Goal: Task Accomplishment & Management: Complete application form

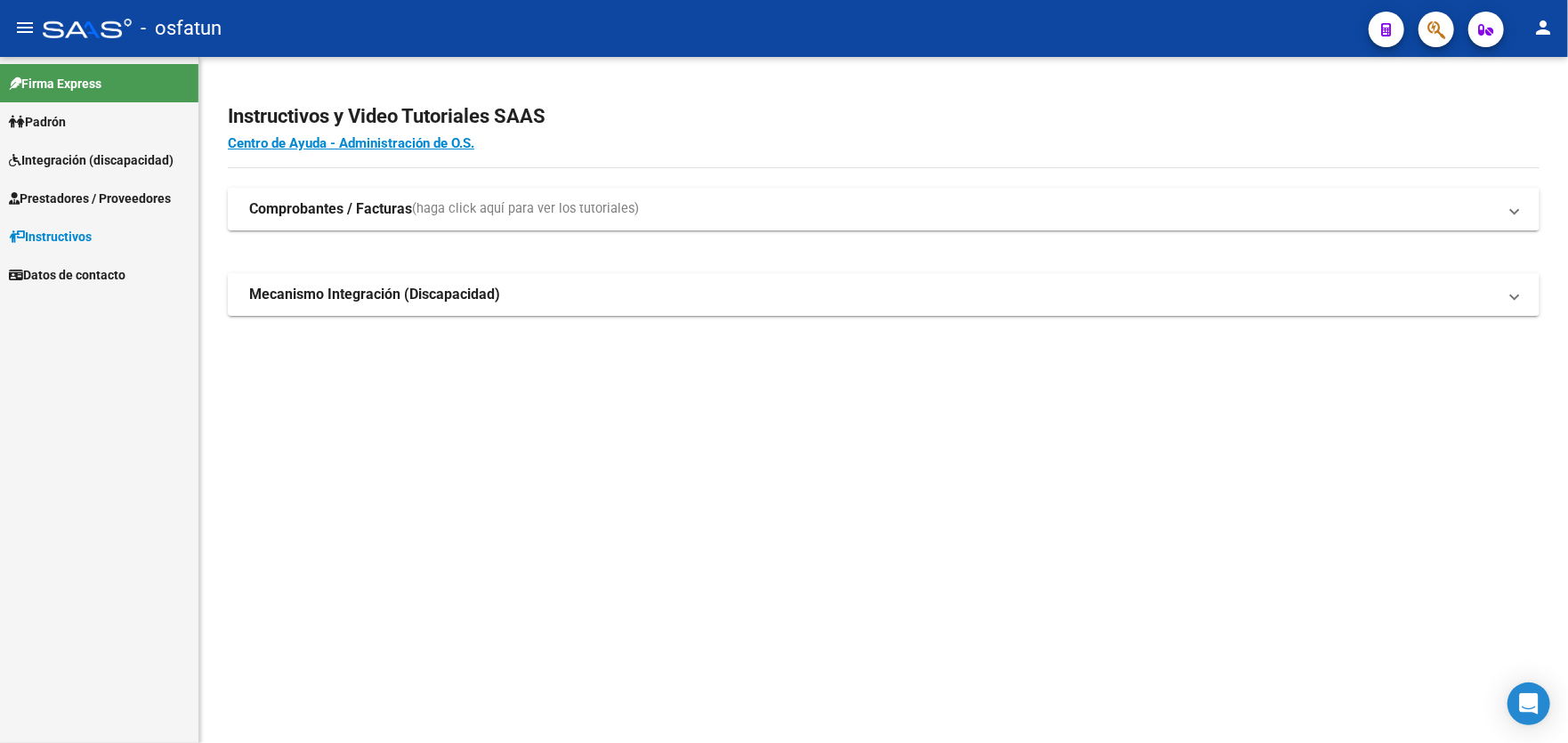
click at [96, 198] on span "Prestadores / Proveedores" at bounding box center [89, 199] width 162 height 20
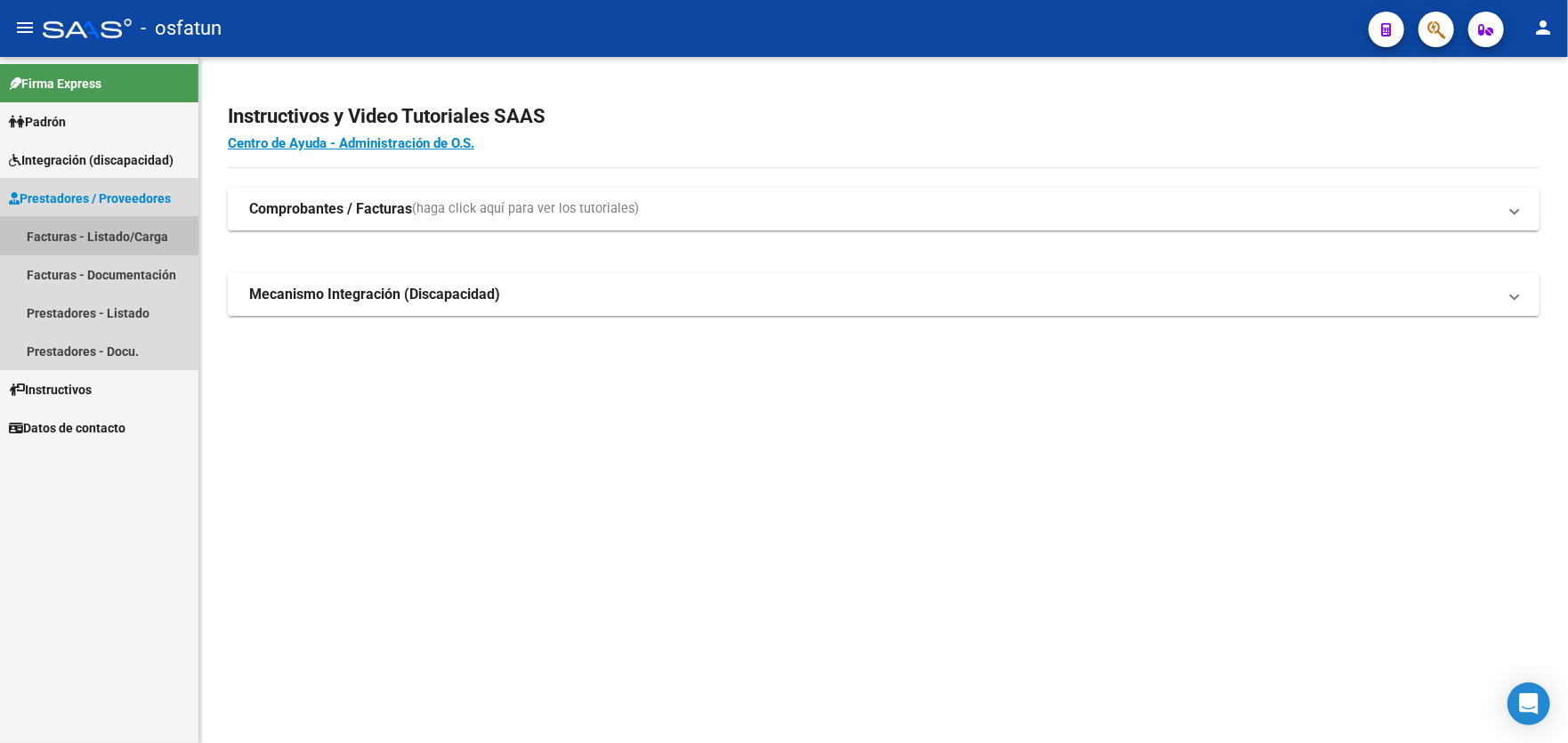
click at [93, 228] on link "Facturas - Listado/Carga" at bounding box center [99, 236] width 198 height 38
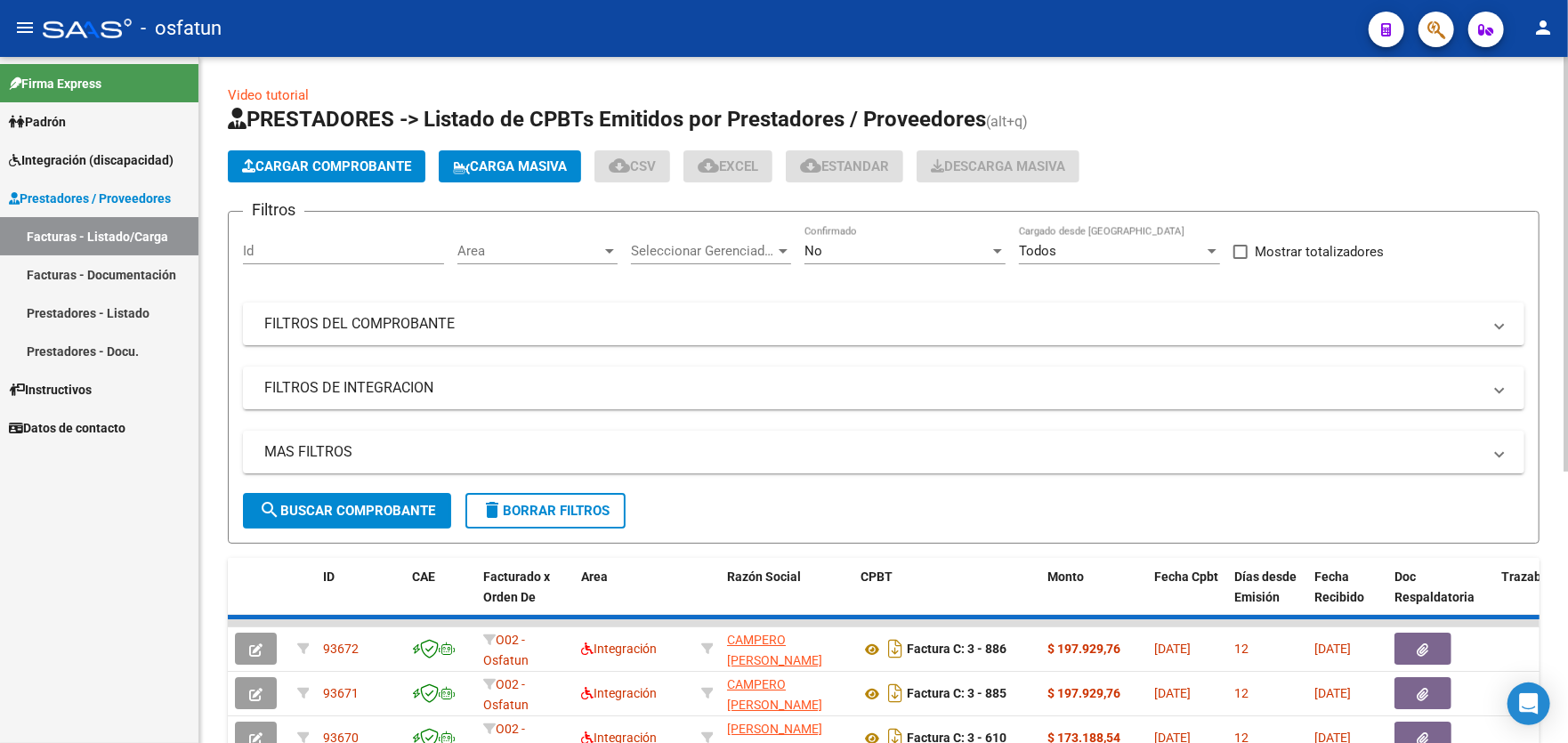
click at [368, 170] on span "Cargar Comprobante" at bounding box center [326, 167] width 170 height 16
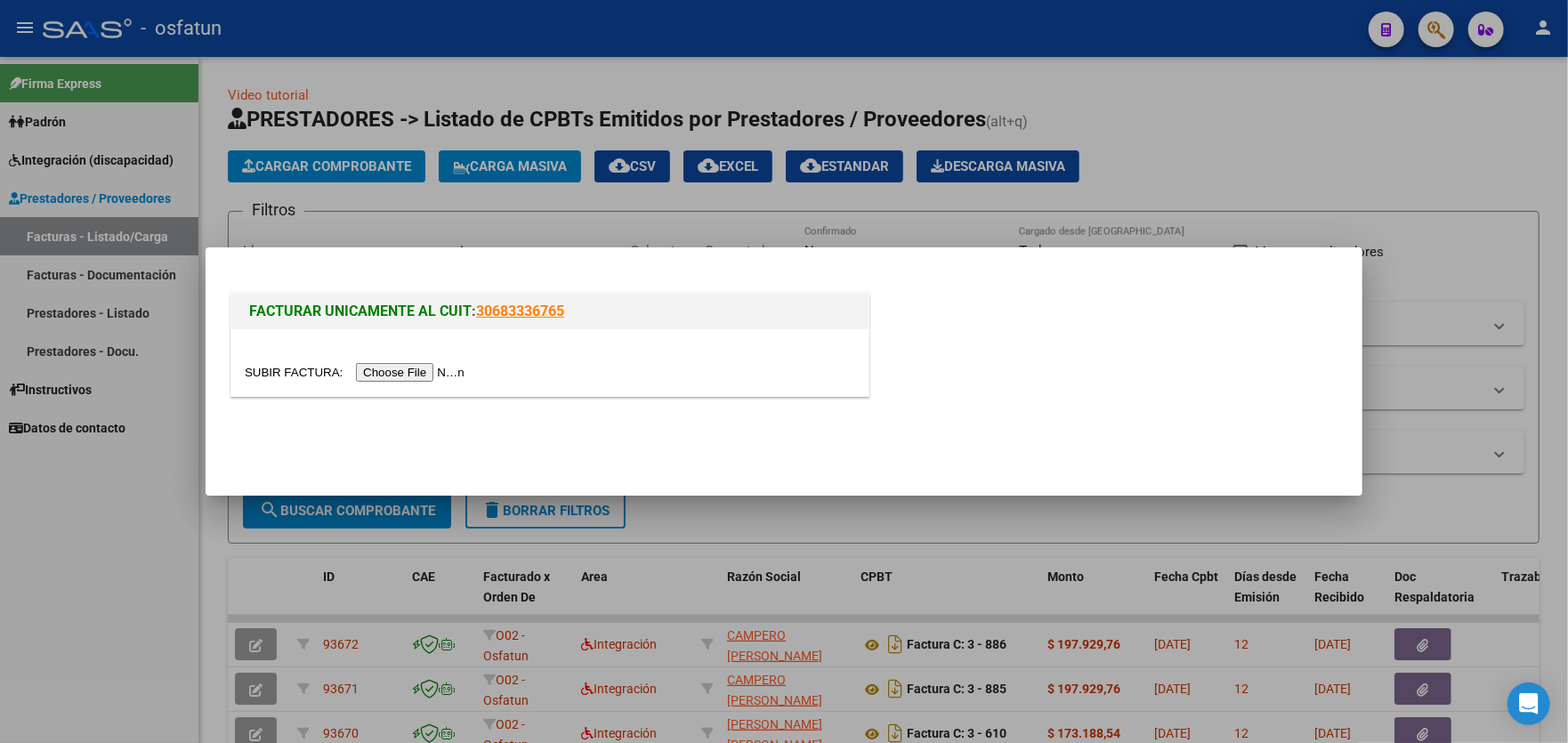
click at [435, 372] on input "file" at bounding box center [358, 372] width 225 height 19
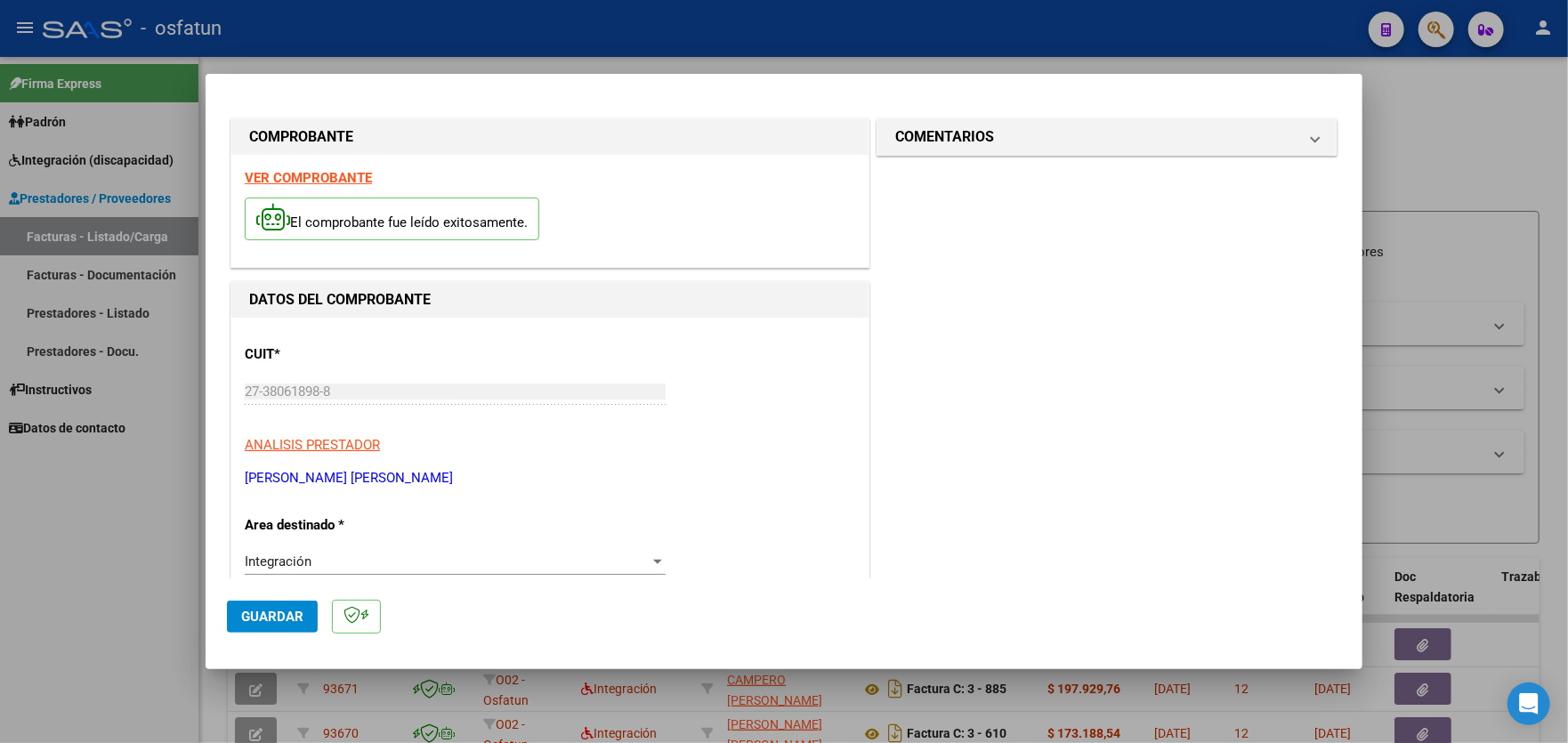
click at [63, 496] on div at bounding box center [784, 372] width 1568 height 743
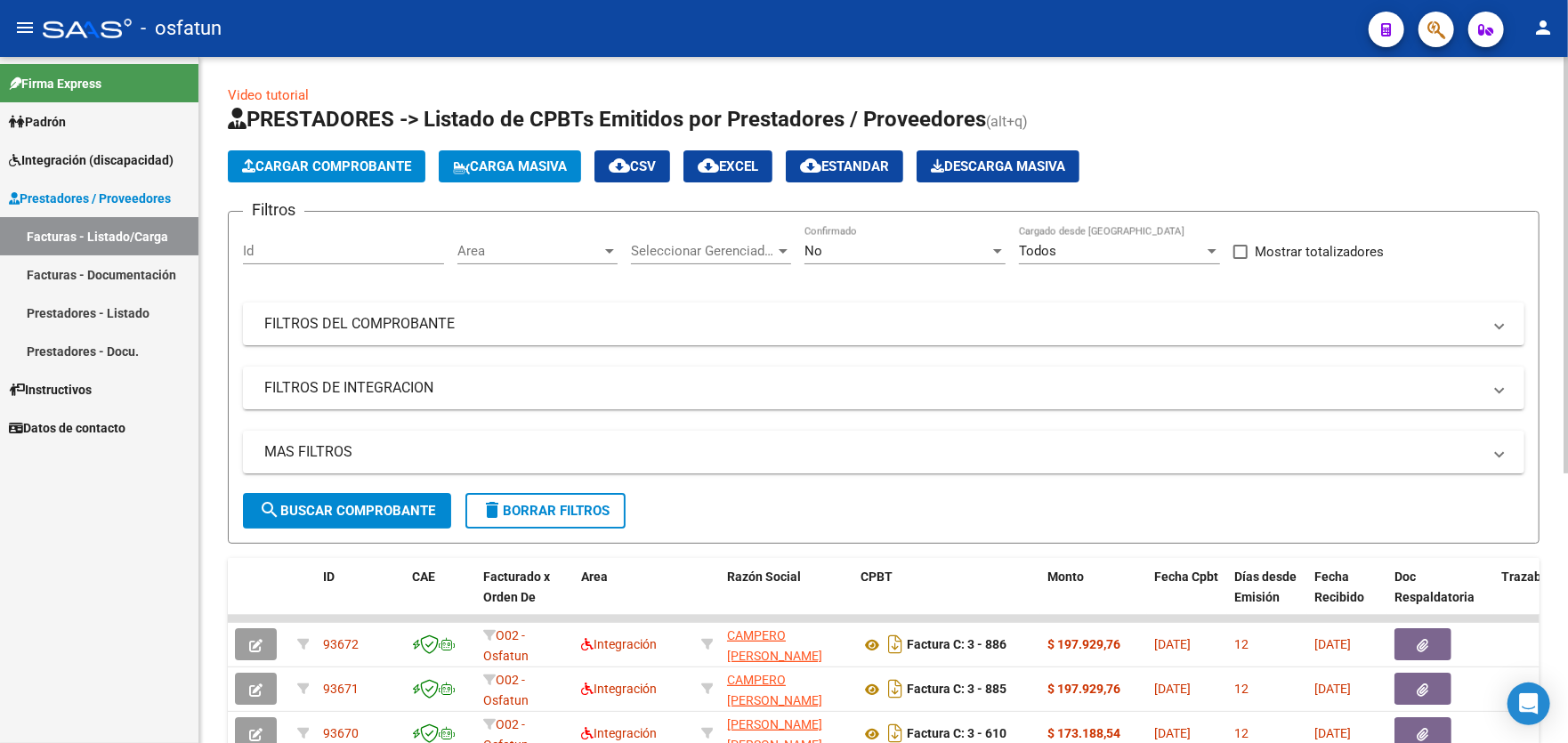
click at [315, 170] on span "Cargar Comprobante" at bounding box center [326, 167] width 170 height 16
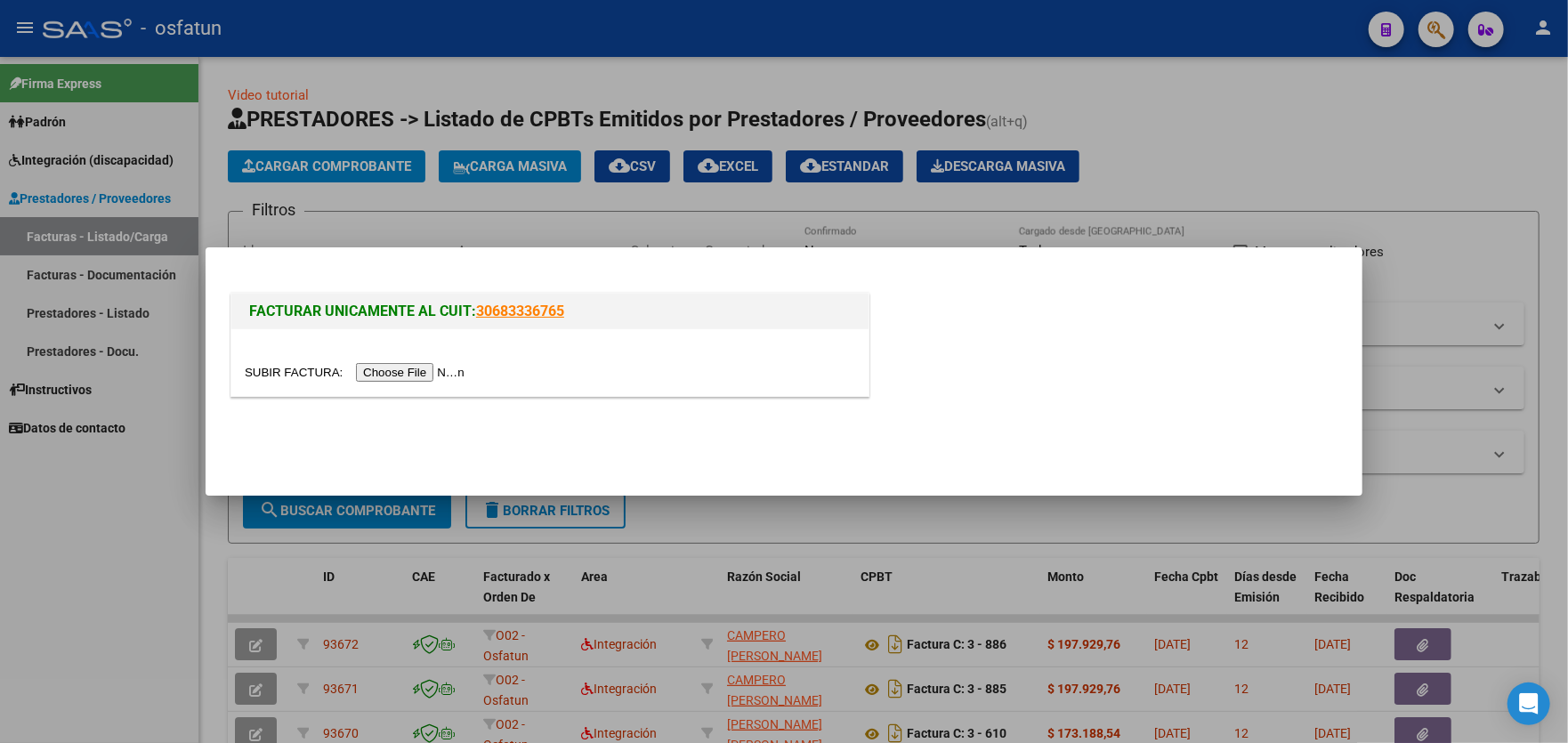
click at [416, 376] on input "file" at bounding box center [358, 372] width 225 height 19
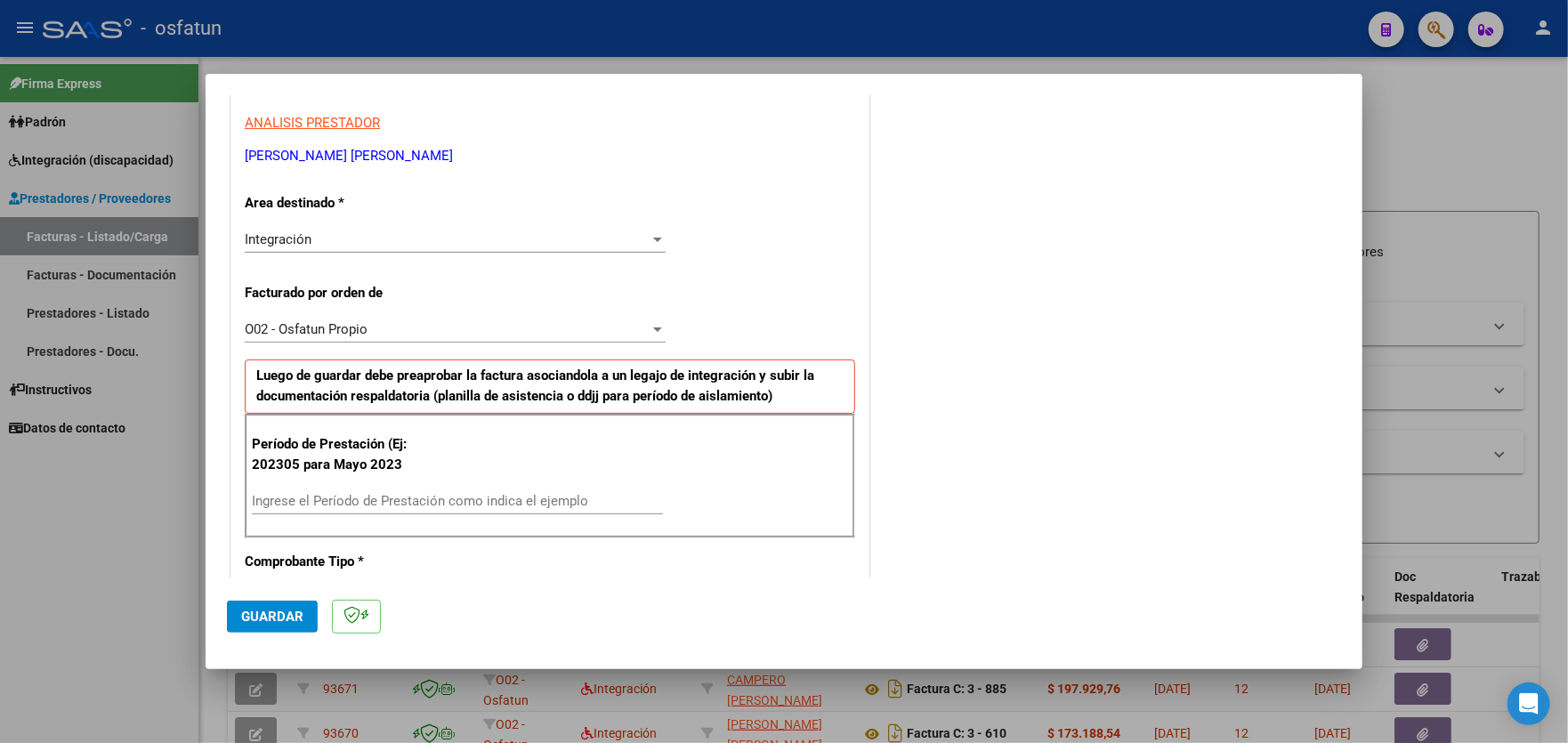
scroll to position [356, 0]
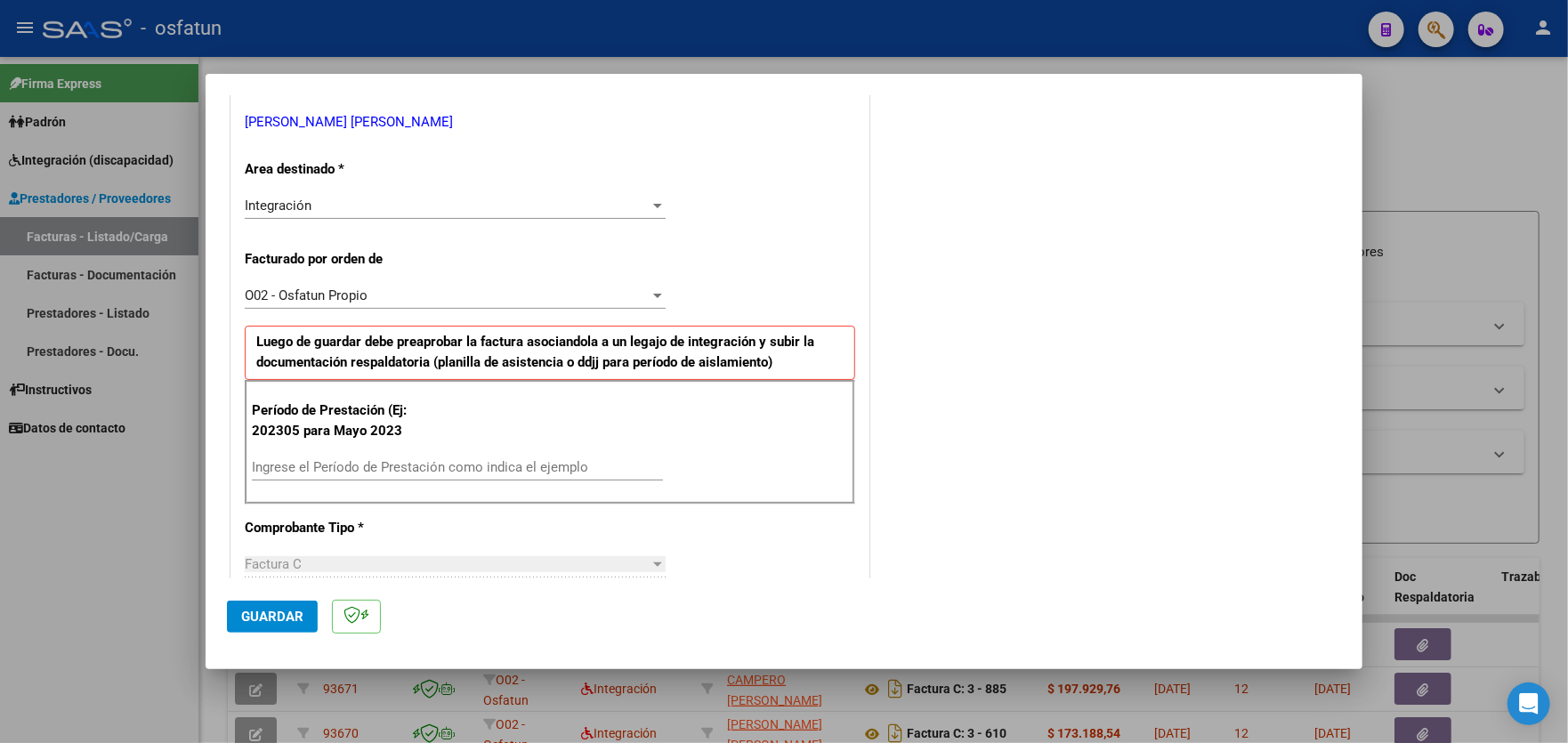
click at [472, 460] on input "Ingrese el Período de Prestación como indica el ejemplo" at bounding box center [458, 468] width 412 height 16
type input "202507"
click at [276, 616] on span "Guardar" at bounding box center [272, 617] width 63 height 16
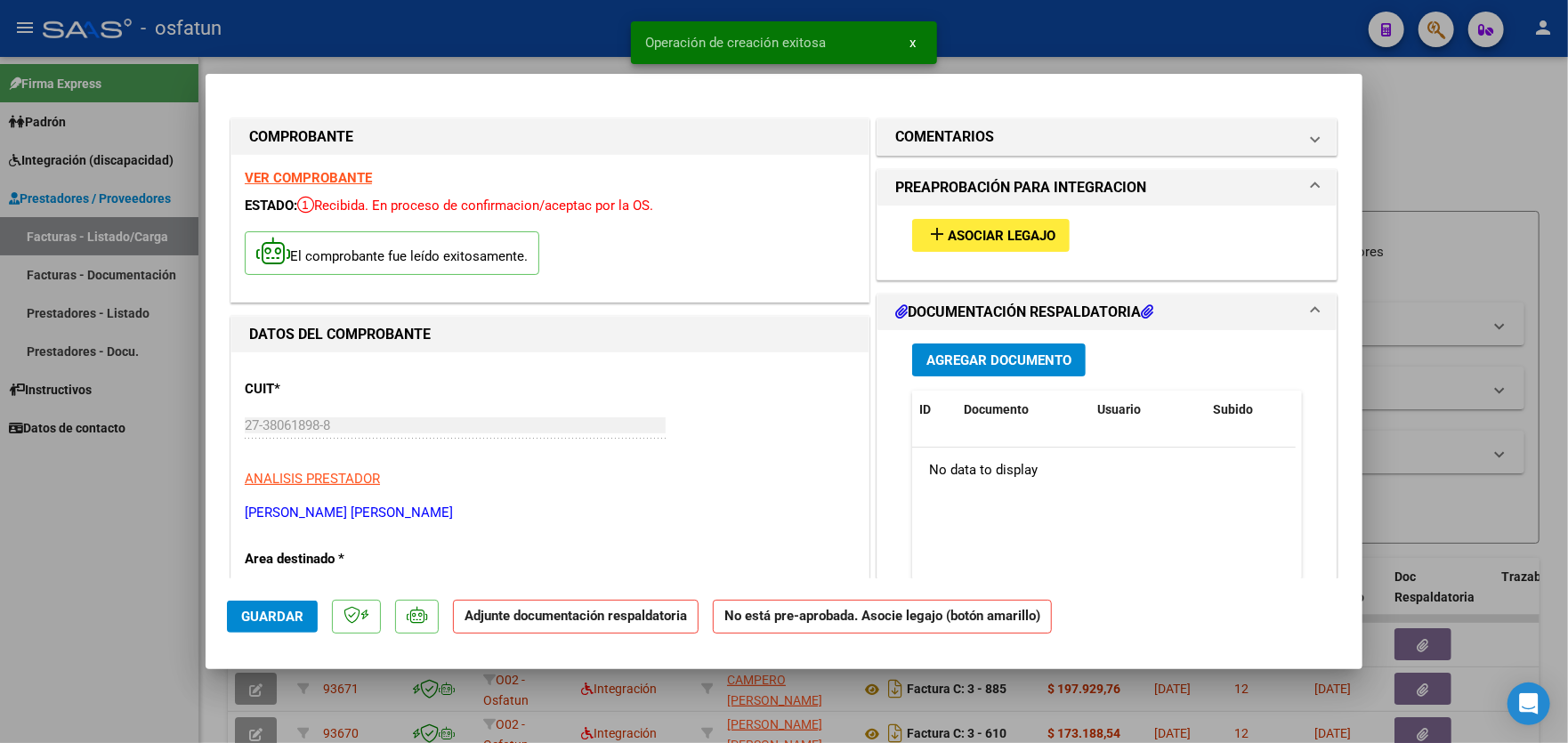
click at [1004, 245] on button "add Asociar Legajo" at bounding box center [991, 235] width 158 height 33
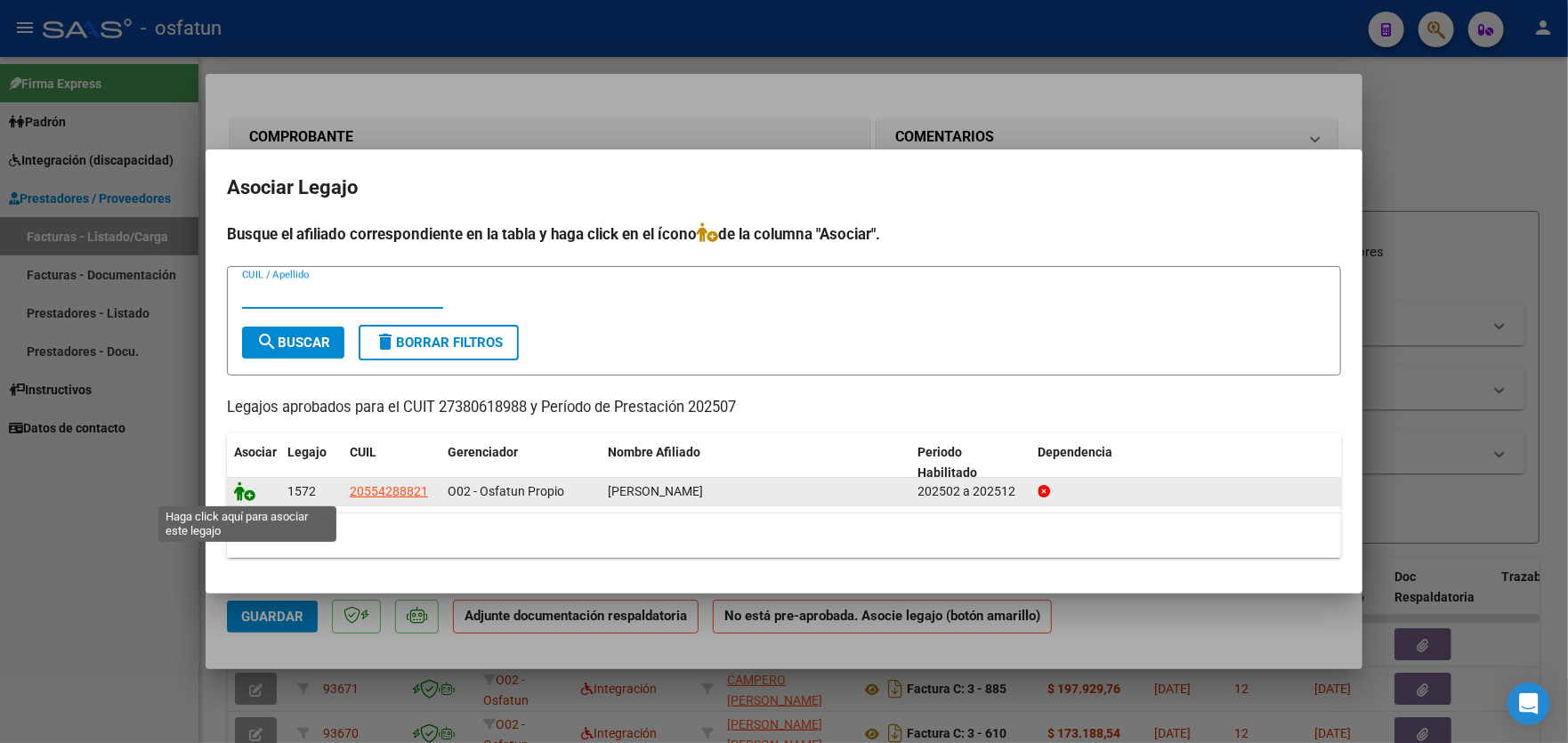
click at [247, 495] on icon at bounding box center [245, 491] width 22 height 20
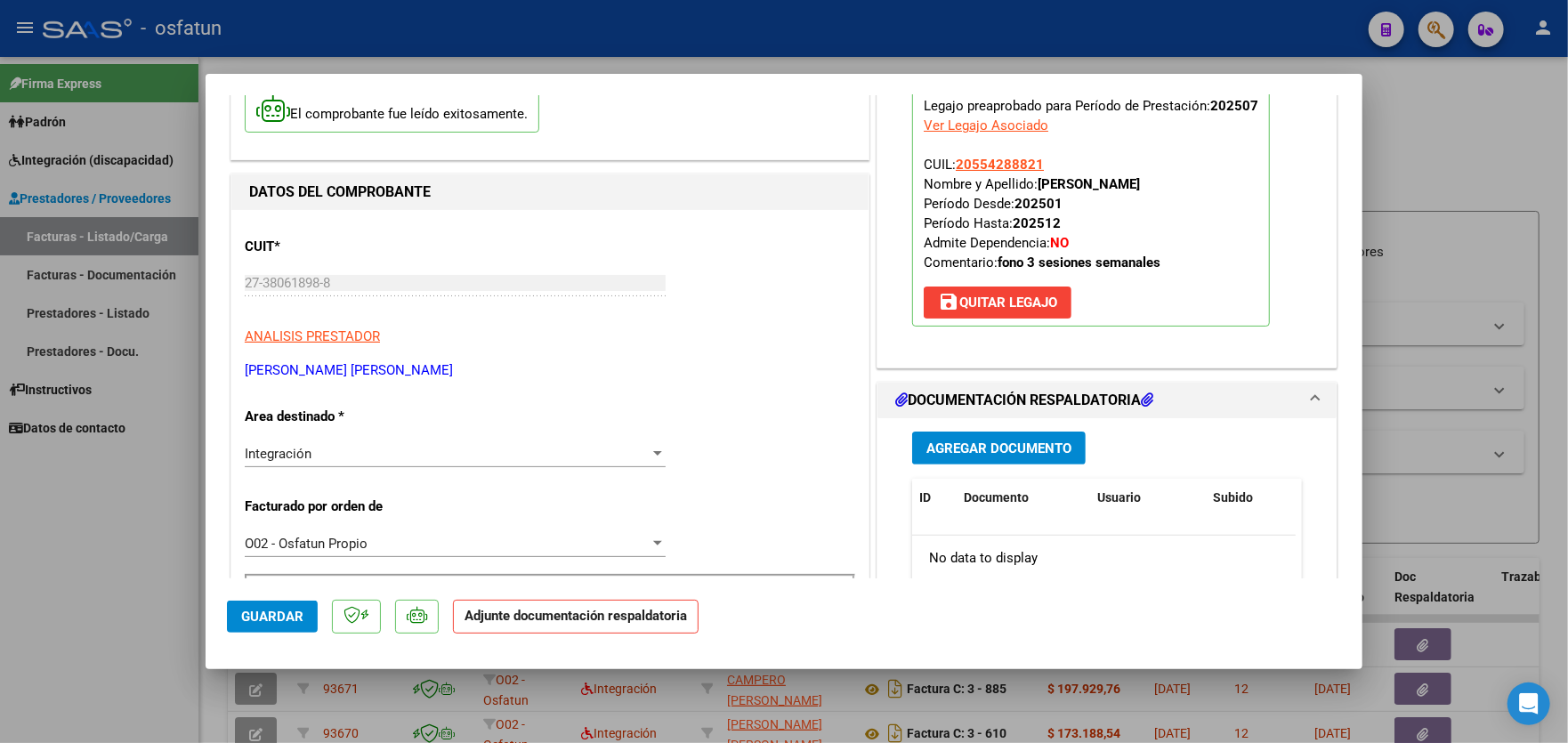
scroll to position [267, 0]
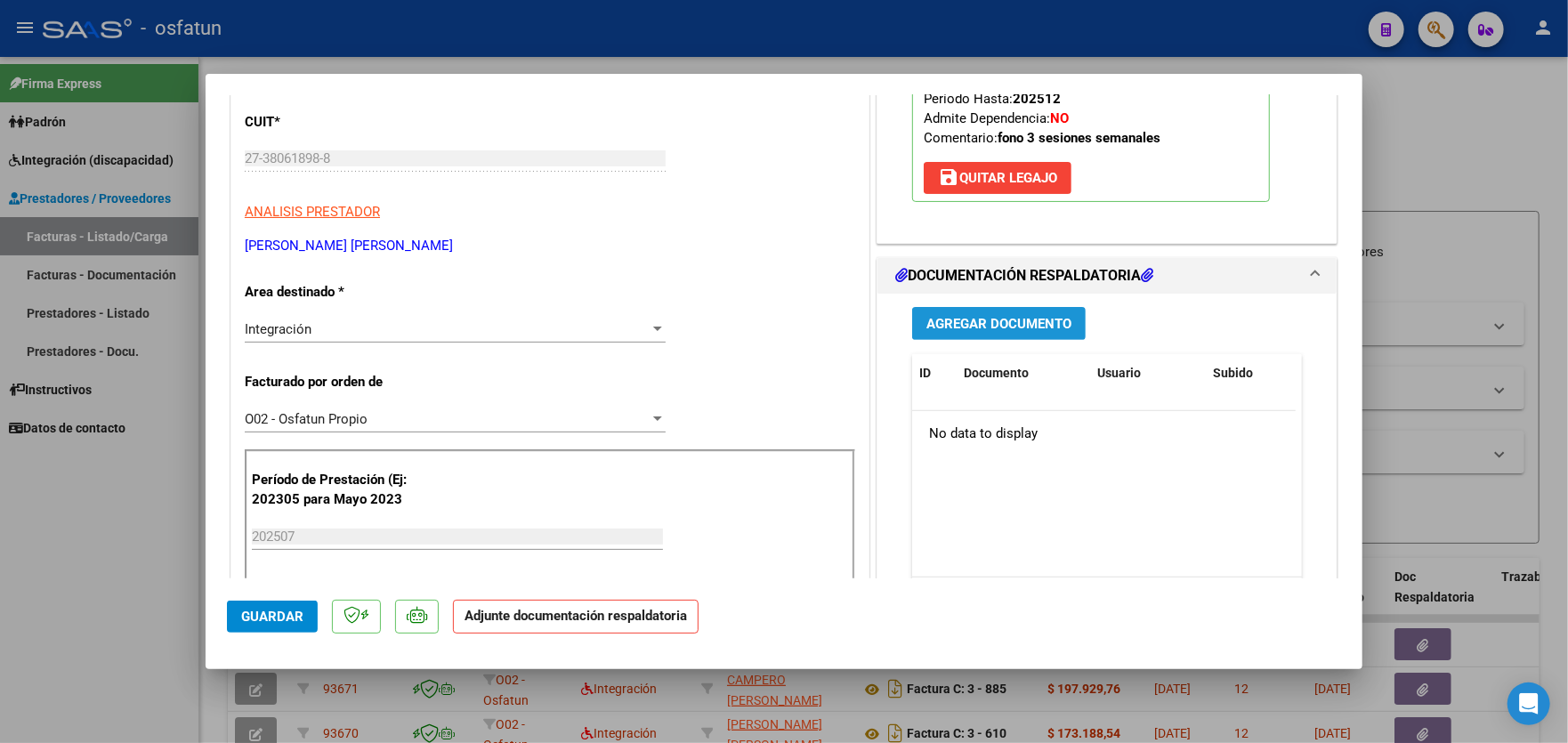
click at [1012, 316] on span "Agregar Documento" at bounding box center [999, 323] width 145 height 16
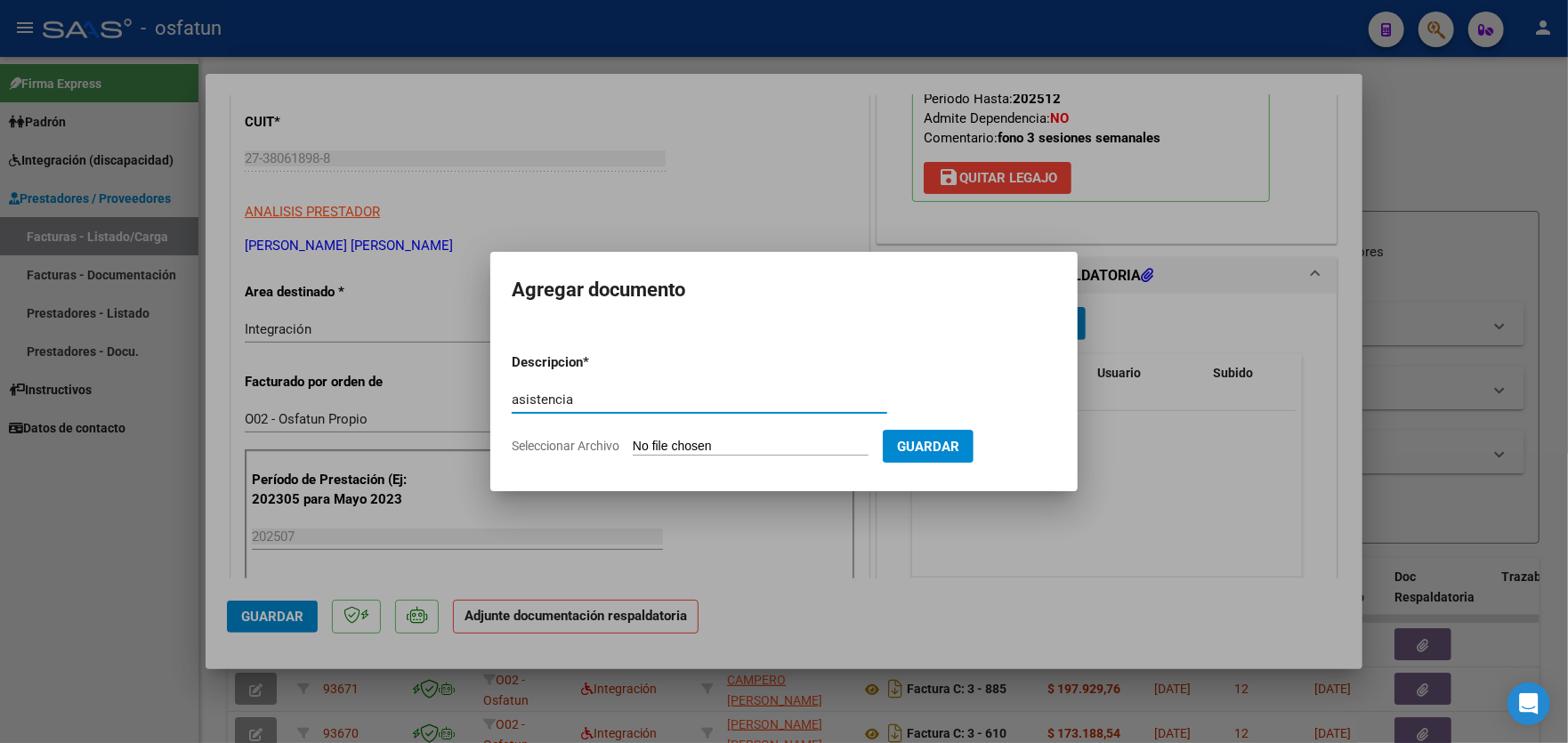
type input "asistencia"
click at [771, 448] on input "Seleccionar Archivo" at bounding box center [751, 447] width 236 height 17
type input "C:\fakepath\planilla [PERSON_NAME][DATE].pdf"
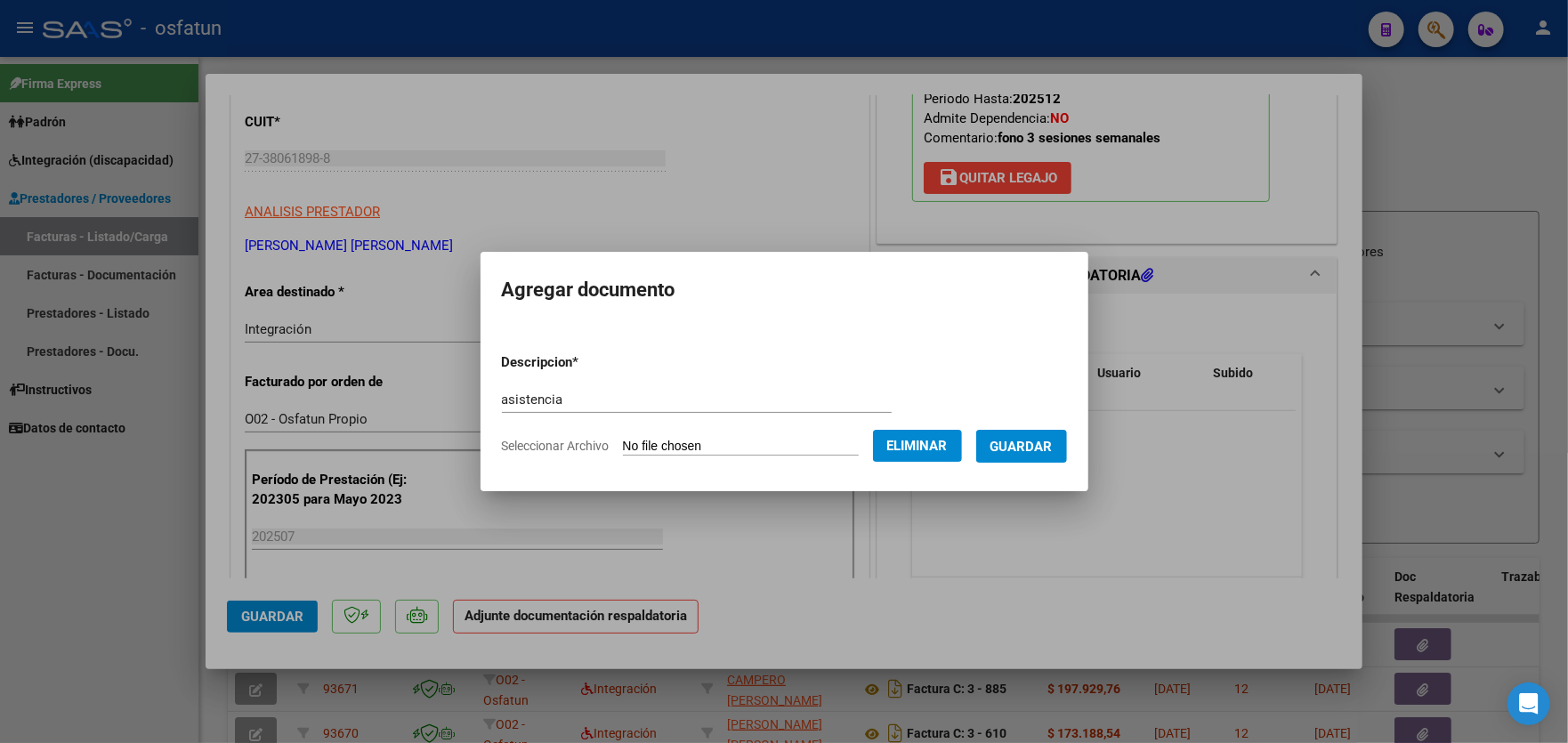
click at [550, 404] on input "asistencia" at bounding box center [697, 400] width 390 height 16
type input "asistencia [DATE]"
click at [1040, 446] on span "Guardar" at bounding box center [1022, 447] width 63 height 16
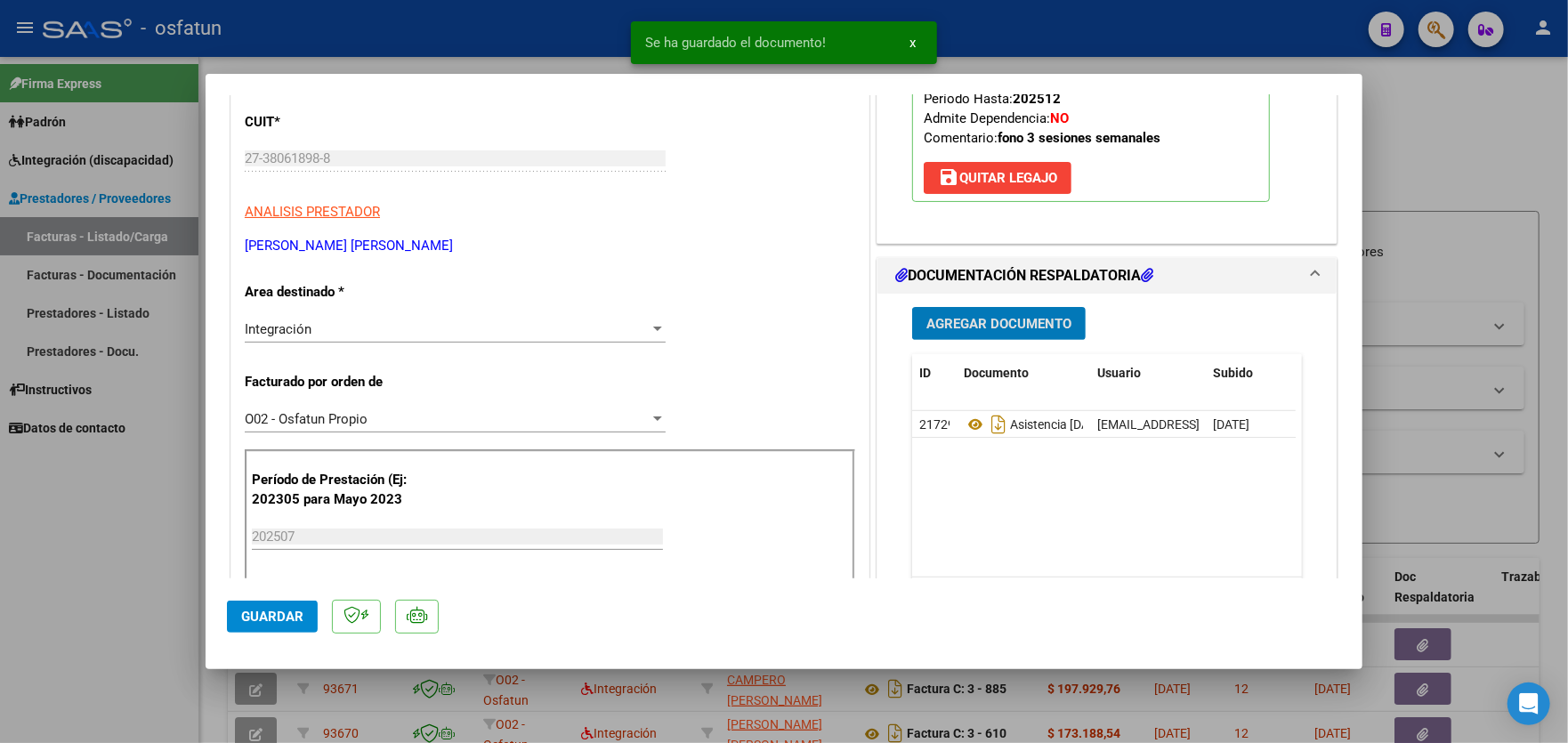
click at [1005, 326] on span "Agregar Documento" at bounding box center [999, 323] width 145 height 16
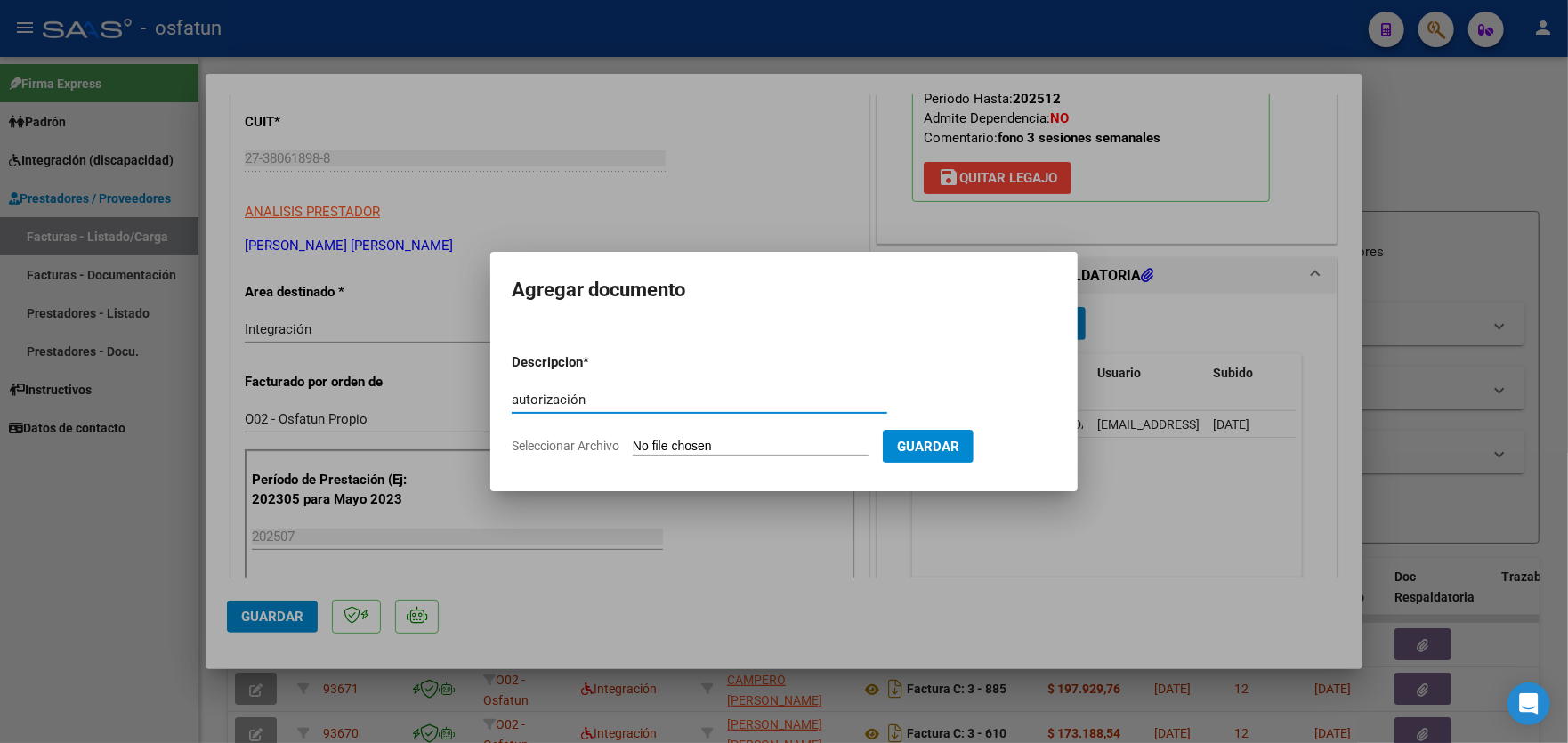
type input "autorización"
click at [770, 448] on input "Seleccionar Archivo" at bounding box center [751, 447] width 236 height 17
type input "C:\fakepath\autfonoaudiologaMarquez 2025.pdf"
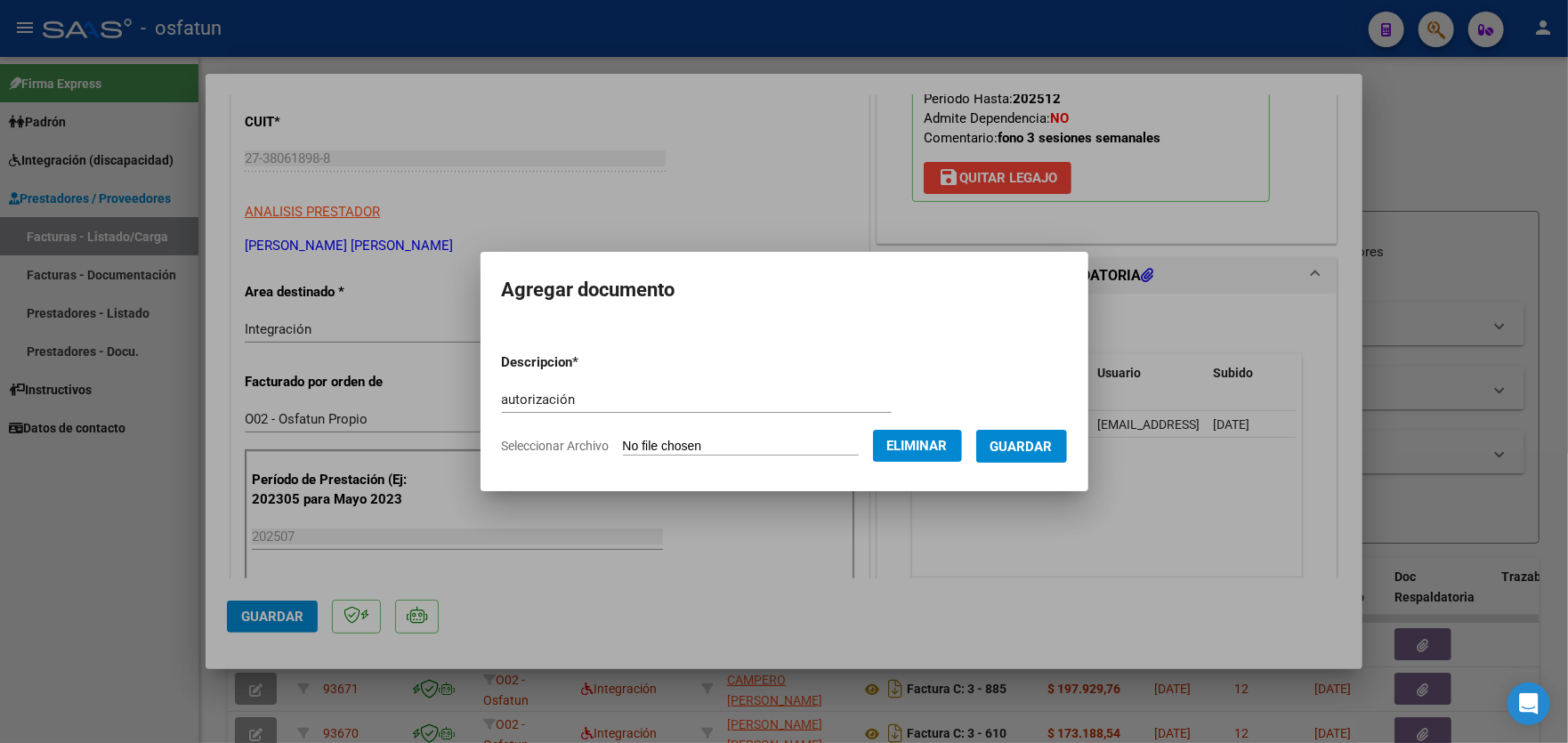
click at [1038, 450] on span "Guardar" at bounding box center [1022, 447] width 63 height 16
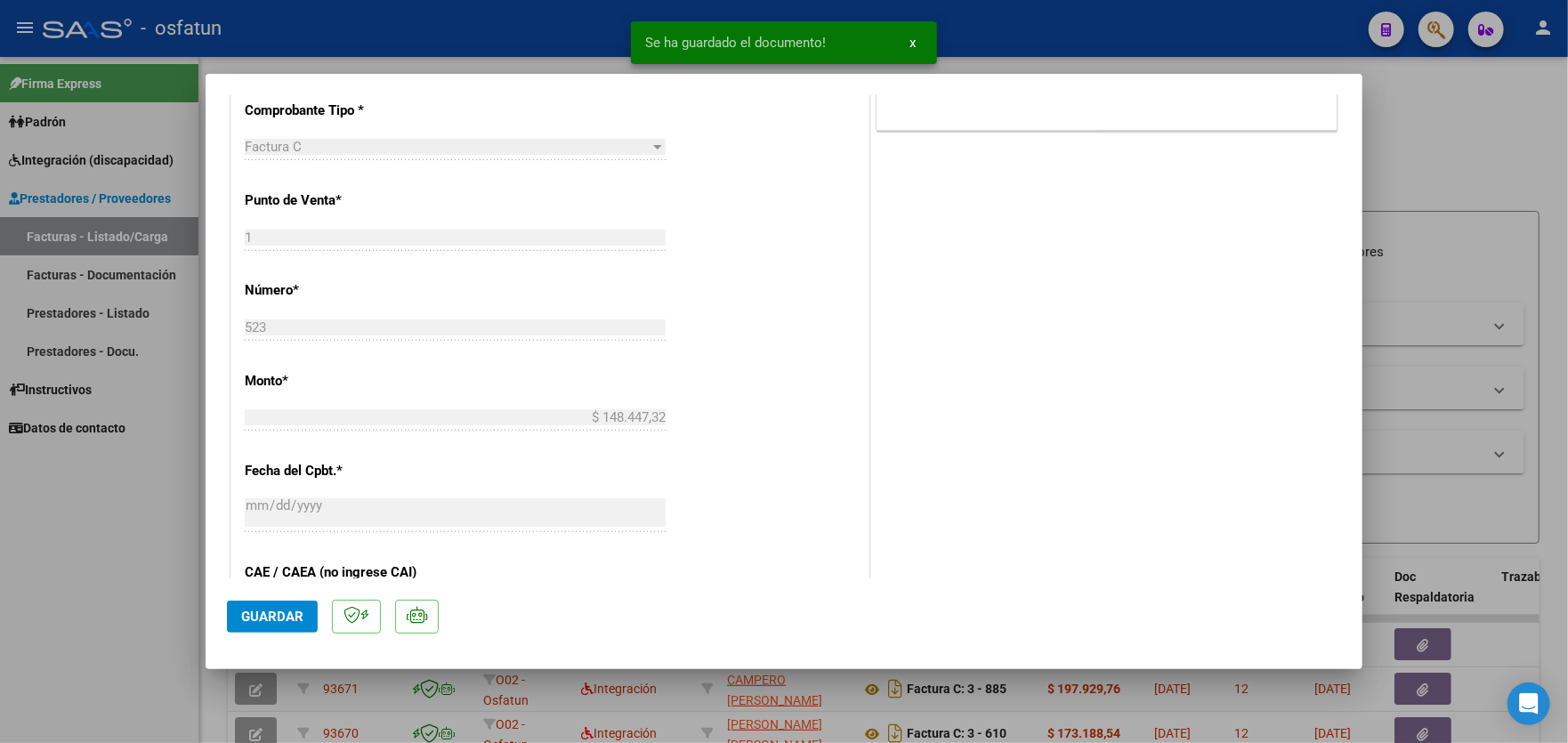
scroll to position [801, 0]
click at [259, 619] on span "Guardar" at bounding box center [272, 617] width 63 height 16
click at [108, 507] on div at bounding box center [784, 372] width 1568 height 743
type input "$ 0,00"
